Goal: Navigation & Orientation: Understand site structure

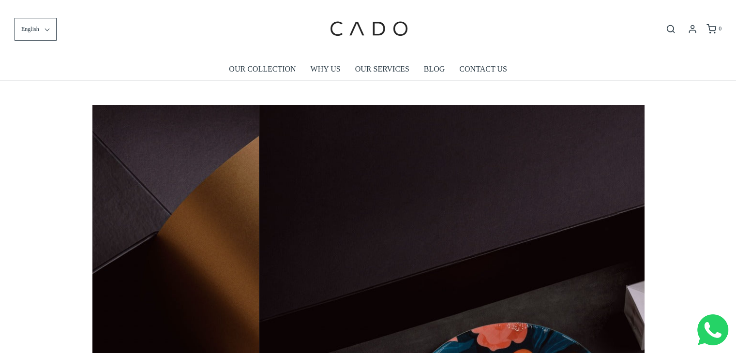
scroll to position [0, 1103]
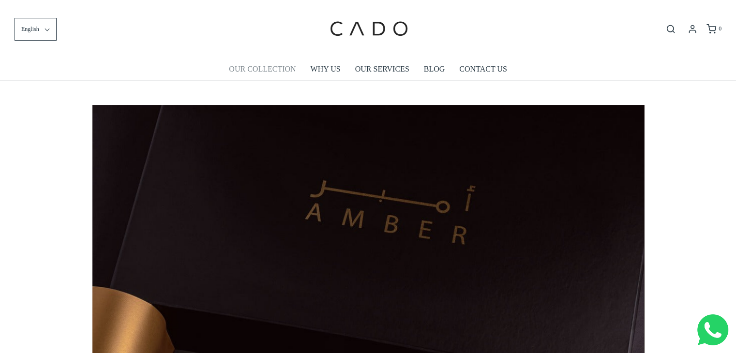
scroll to position [0, 296]
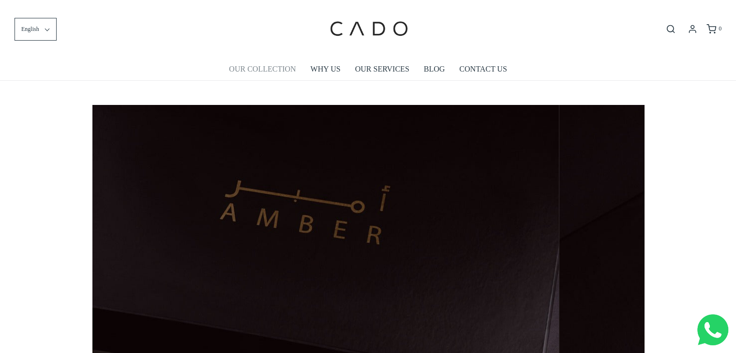
click at [282, 72] on link "OUR COLLECTION" at bounding box center [262, 69] width 67 height 22
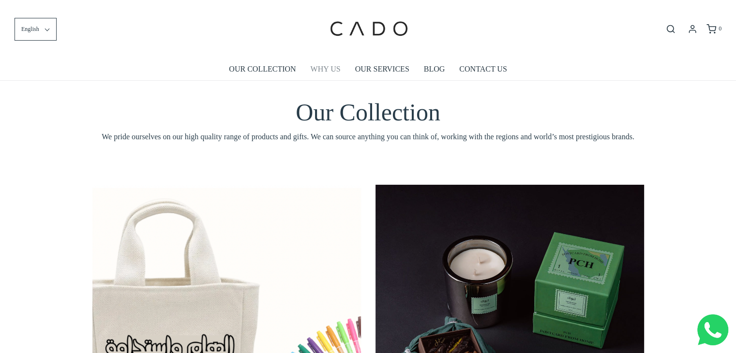
click at [335, 68] on link "WHY US" at bounding box center [326, 69] width 30 height 22
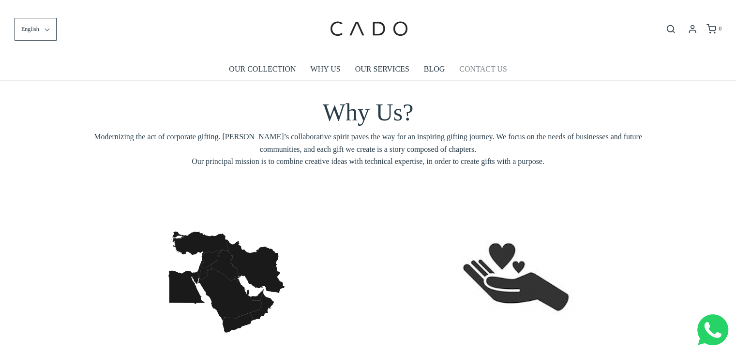
click at [477, 68] on link "CONTACT US" at bounding box center [482, 69] width 47 height 22
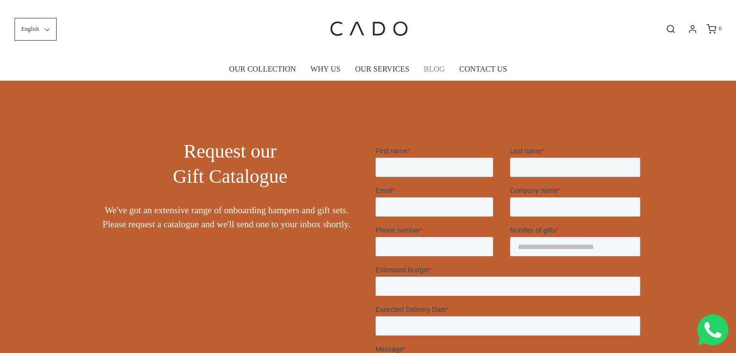
click at [433, 68] on link "BLOG" at bounding box center [434, 69] width 21 height 22
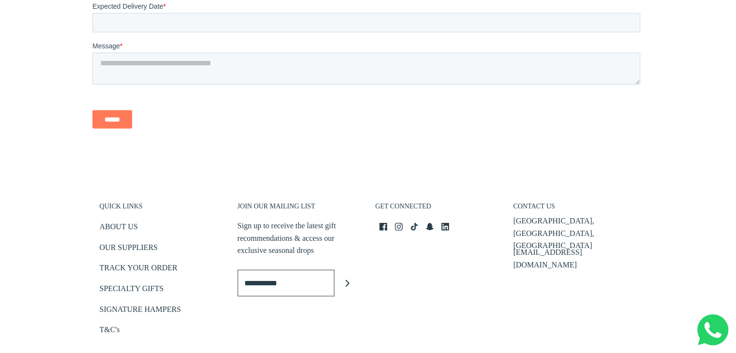
scroll to position [2608, 0]
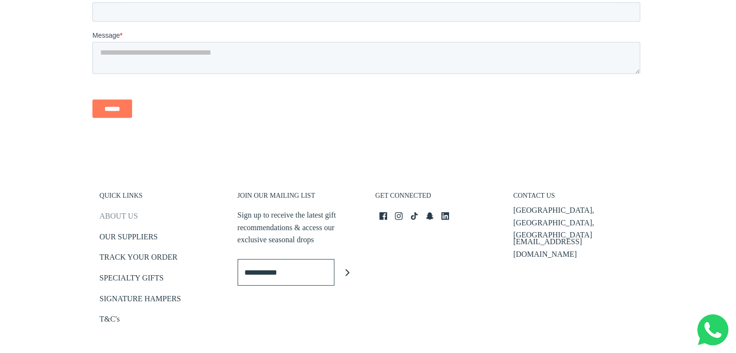
click at [128, 210] on link "ABOUT US" at bounding box center [119, 218] width 38 height 16
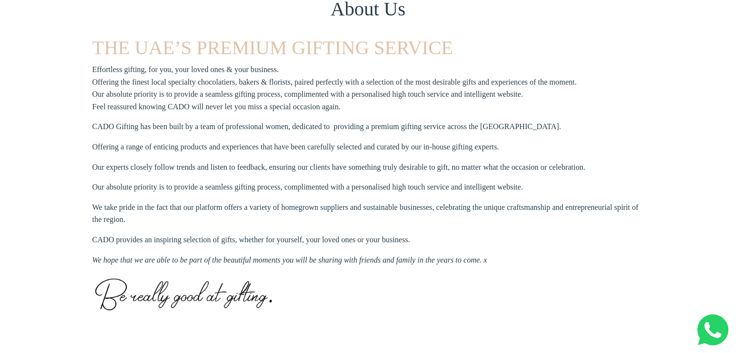
scroll to position [257, 0]
